Goal: Information Seeking & Learning: Learn about a topic

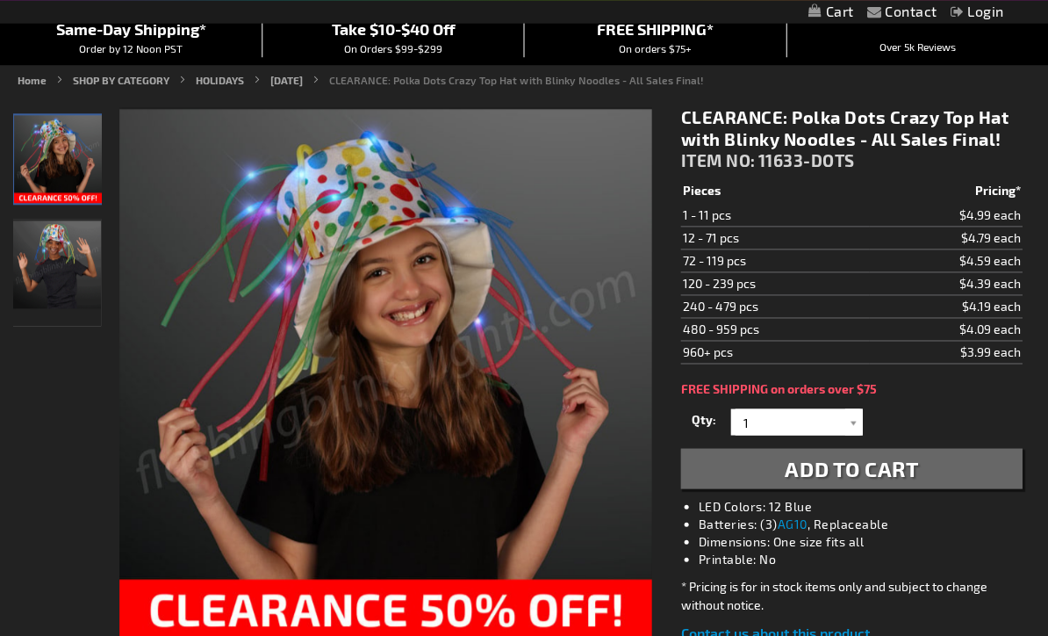
scroll to position [155, 0]
click at [47, 259] on img "Boy wearing Polka Dots Crazy Top Hat with Blinky Noodles" at bounding box center [57, 264] width 88 height 88
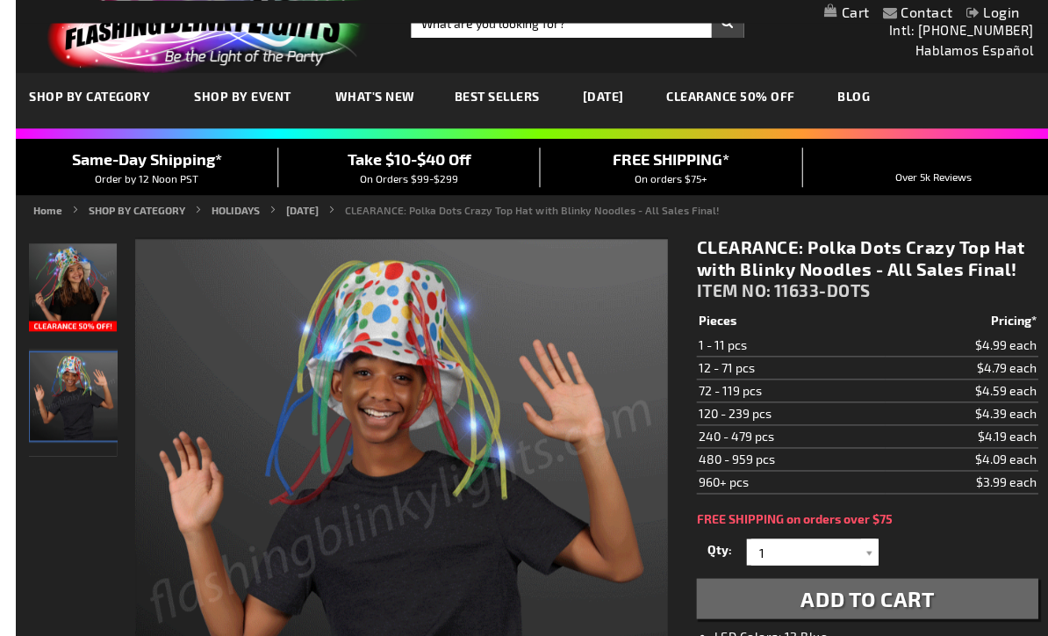
scroll to position [0, 0]
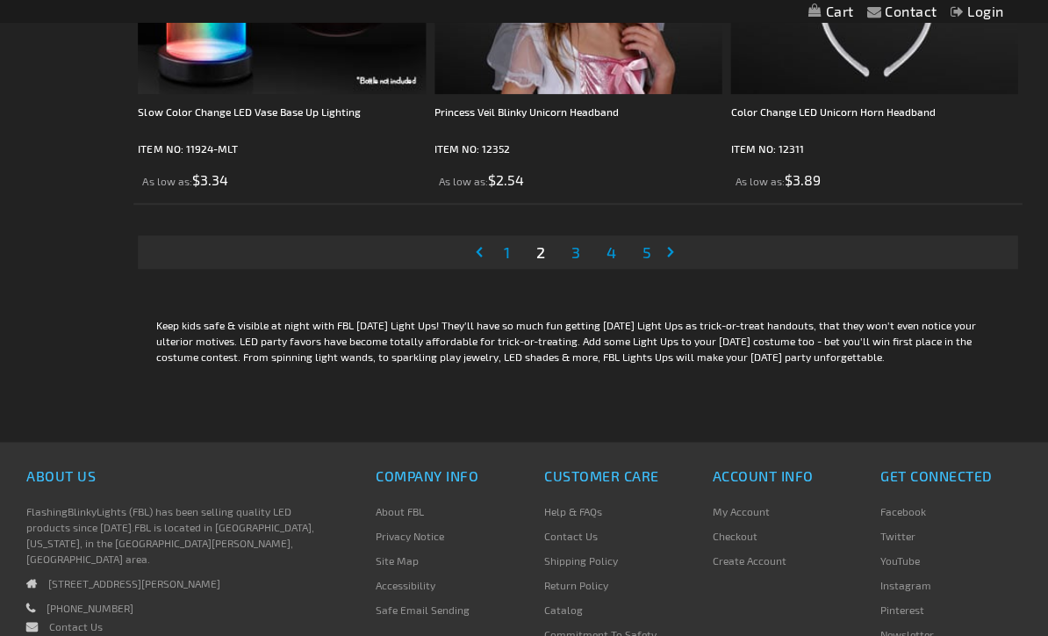
scroll to position [8459, 0]
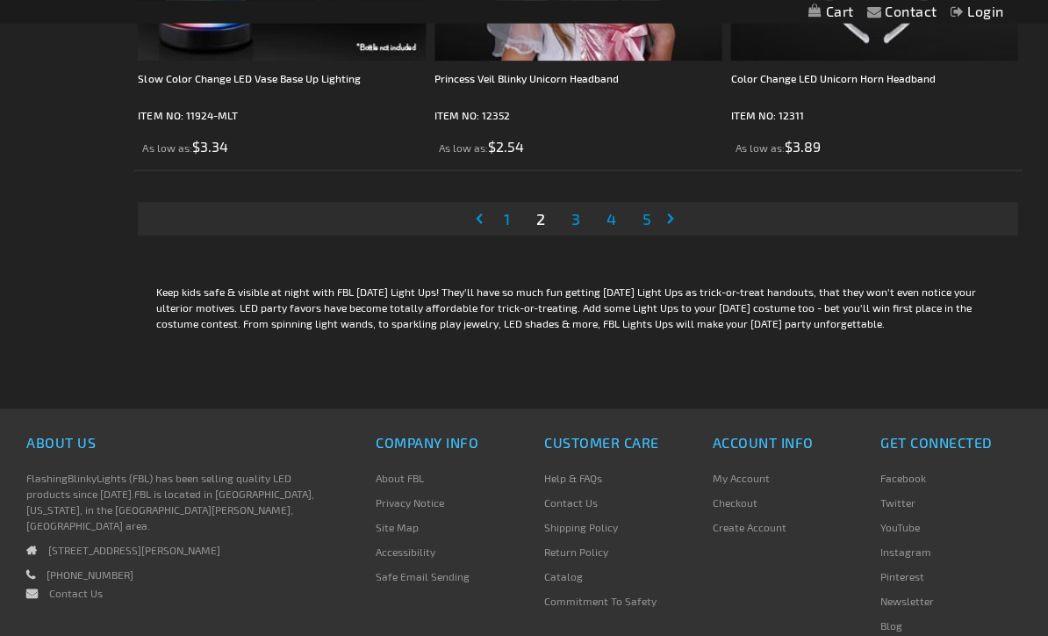
click at [581, 220] on link "Page 3" at bounding box center [575, 218] width 16 height 26
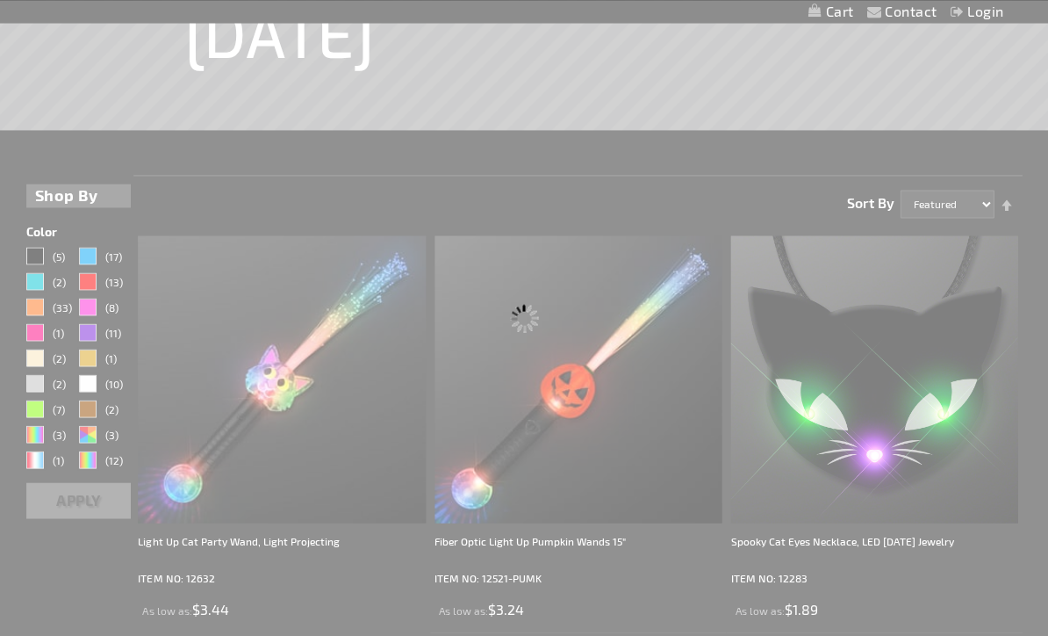
scroll to position [0, 0]
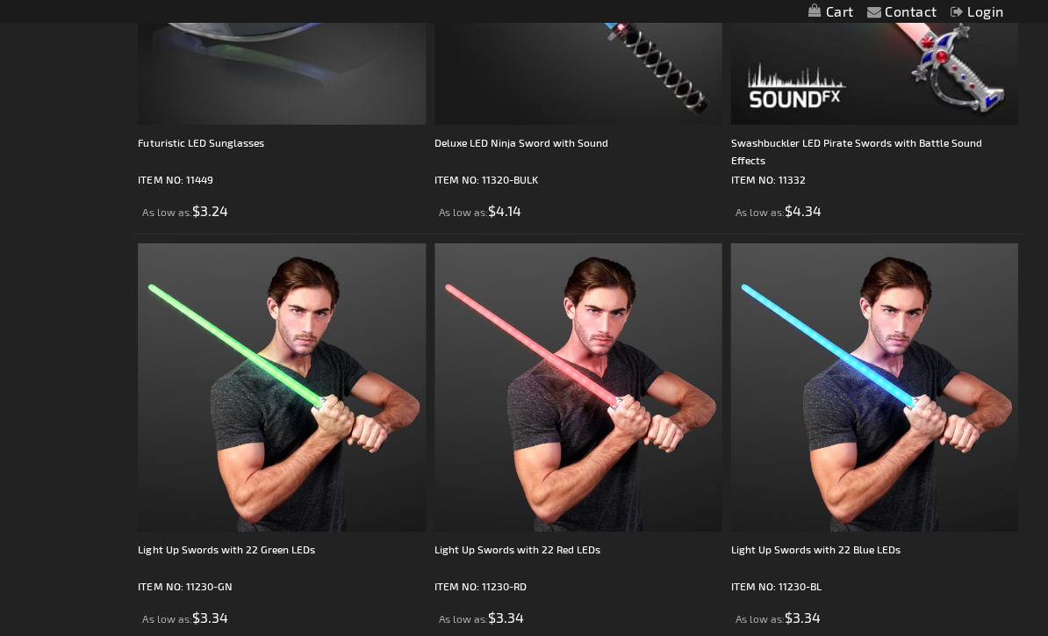
scroll to position [3364, 0]
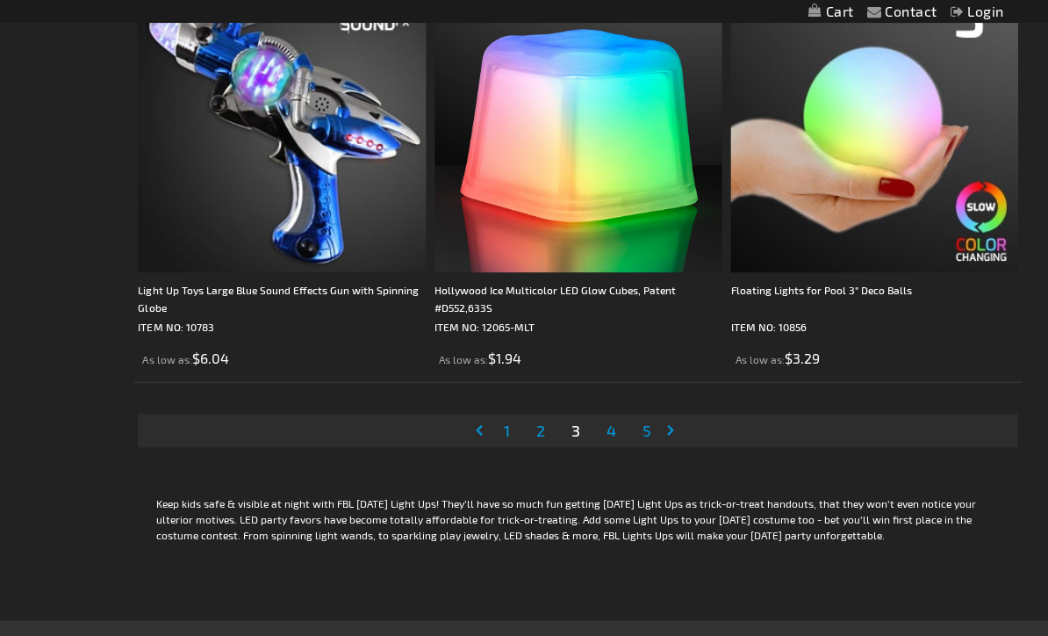
click at [611, 428] on span "4" at bounding box center [611, 430] width 10 height 19
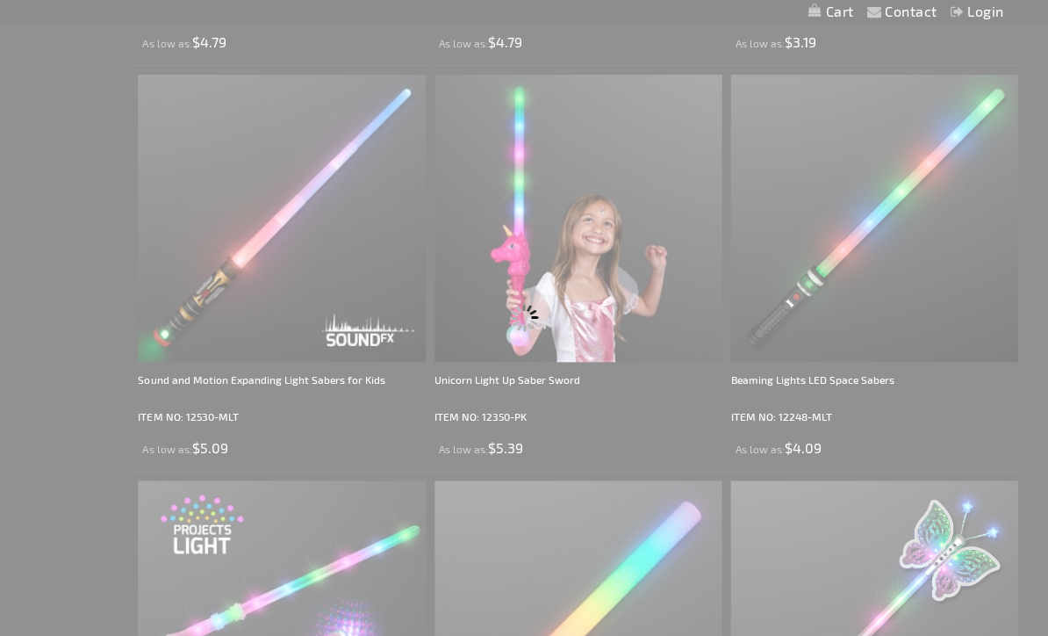
scroll to position [0, 0]
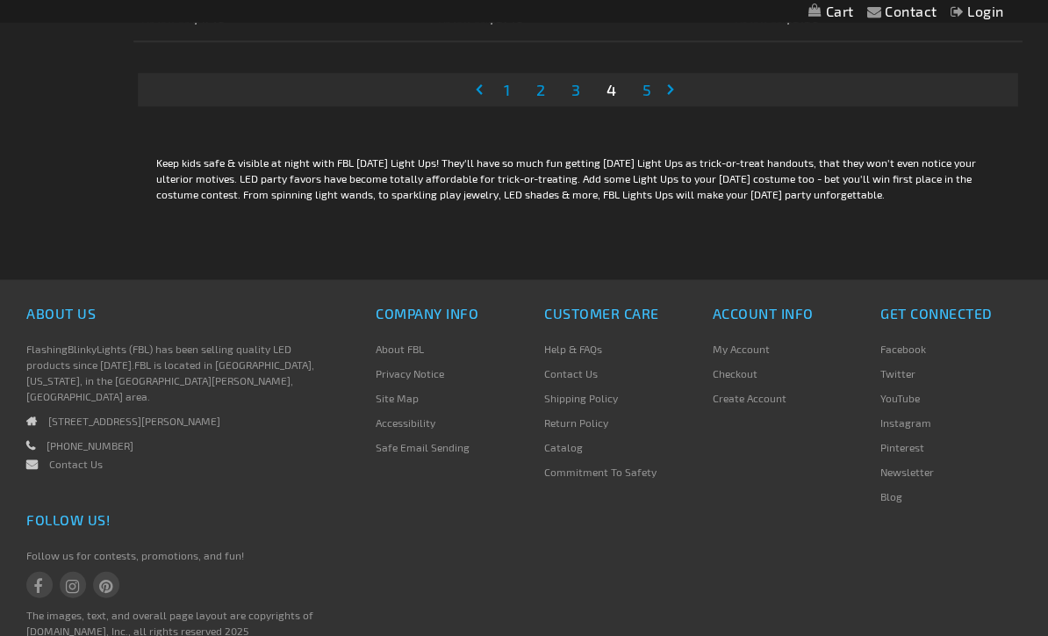
click at [650, 94] on span "5" at bounding box center [646, 89] width 9 height 19
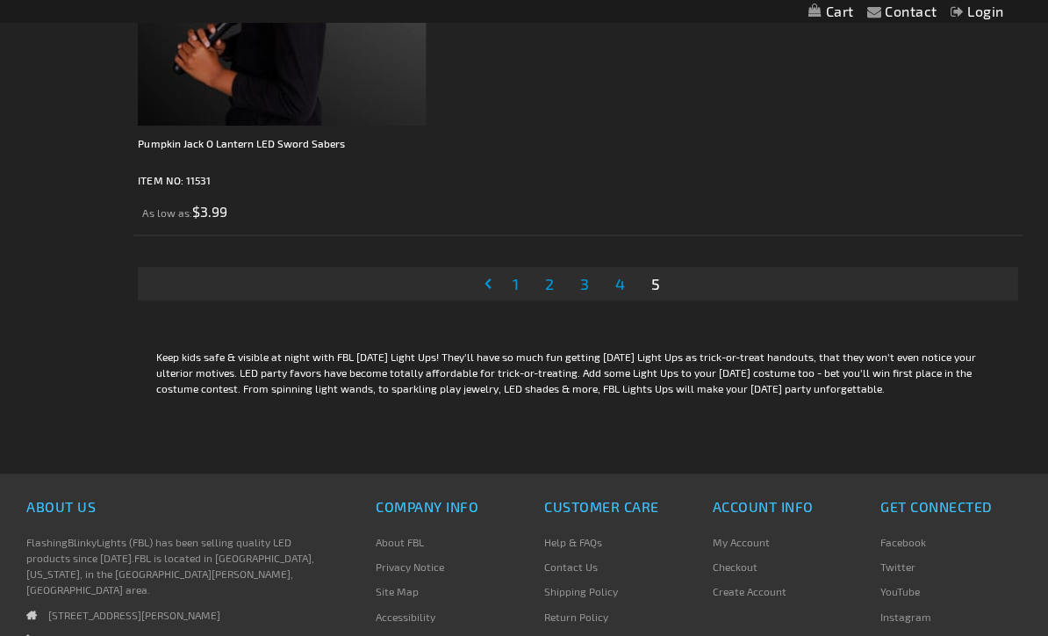
scroll to position [5148, 0]
